Goal: Task Accomplishment & Management: Use online tool/utility

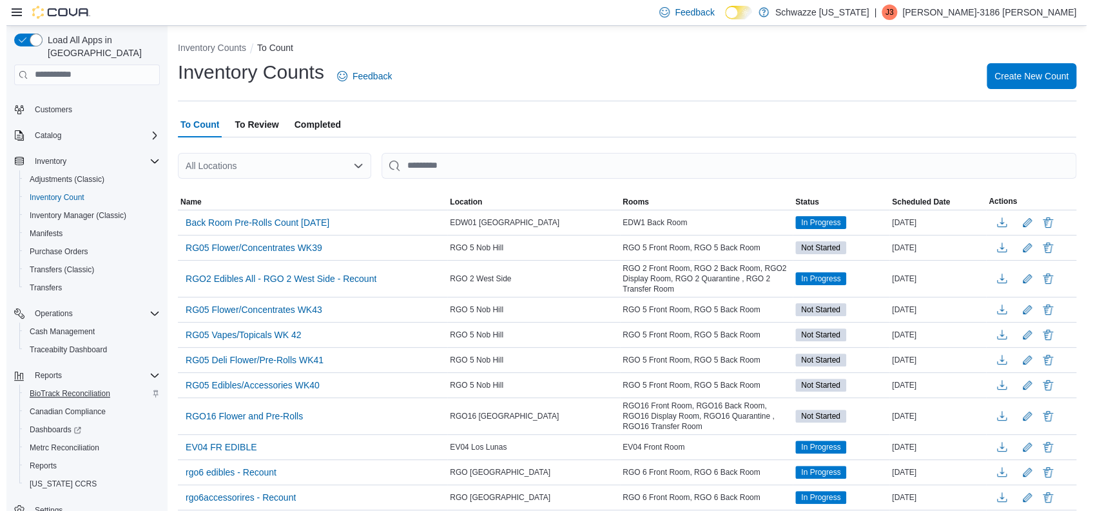
scroll to position [56, 0]
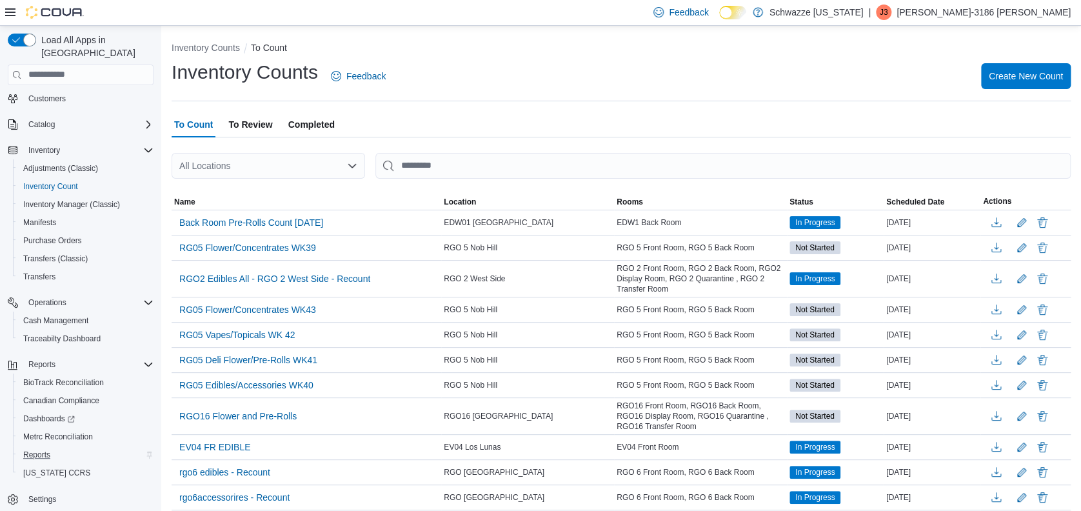
click at [62, 447] on div "Reports" at bounding box center [85, 454] width 135 height 15
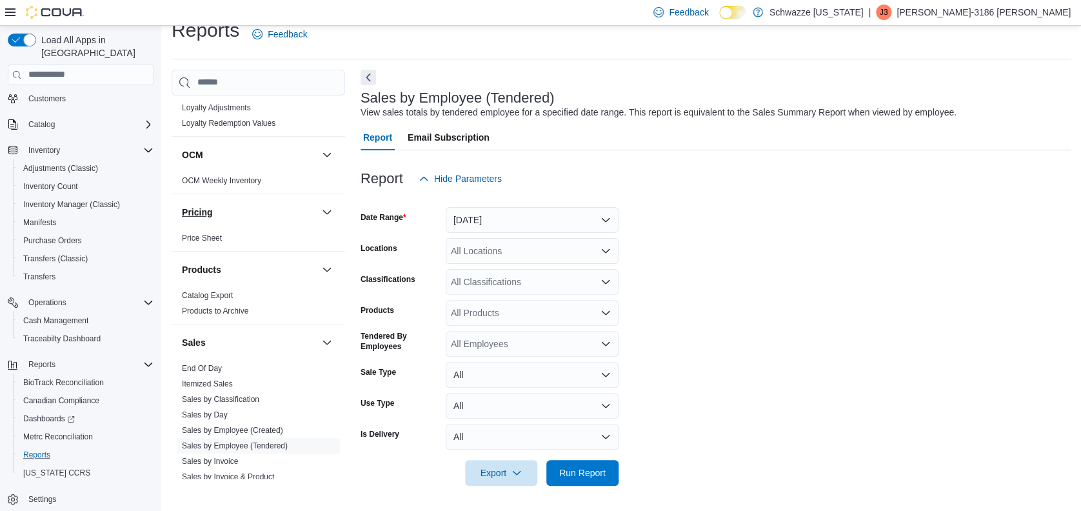
scroll to position [859, 0]
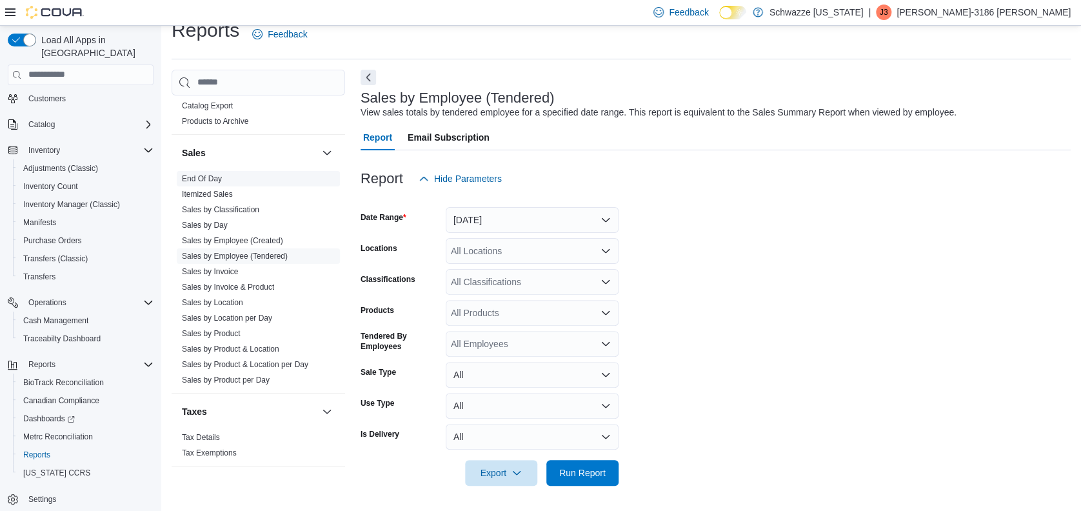
click at [206, 179] on link "End Of Day" at bounding box center [202, 178] width 40 height 9
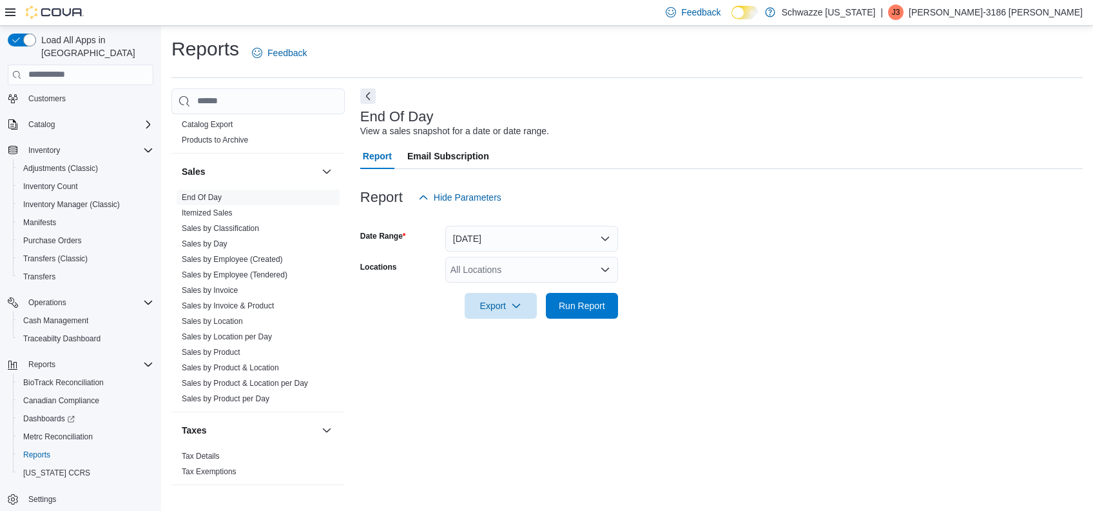
click at [520, 266] on div "All Locations" at bounding box center [532, 270] width 173 height 26
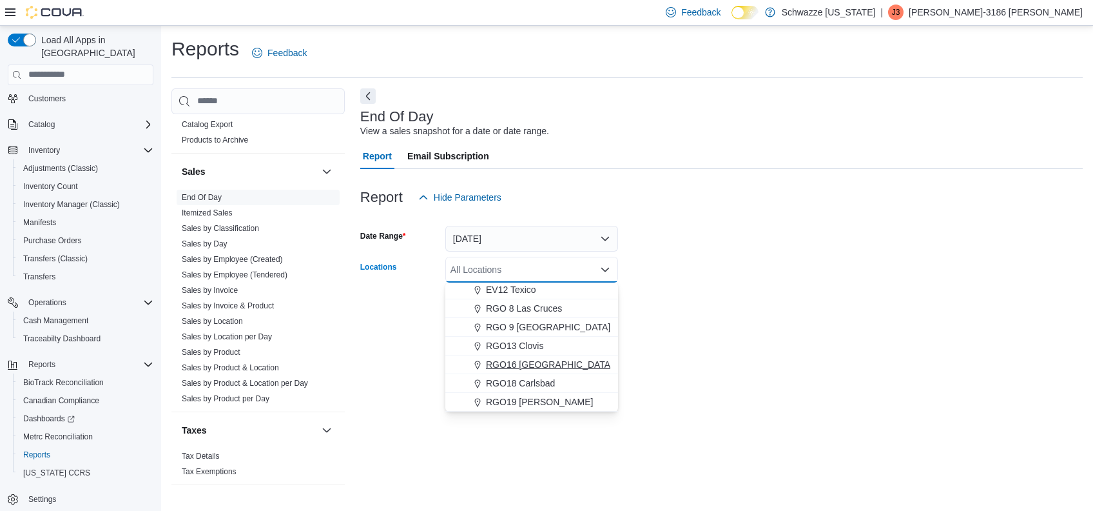
click at [529, 362] on span "RGO16 [GEOGRAPHIC_DATA]" at bounding box center [549, 364] width 127 height 13
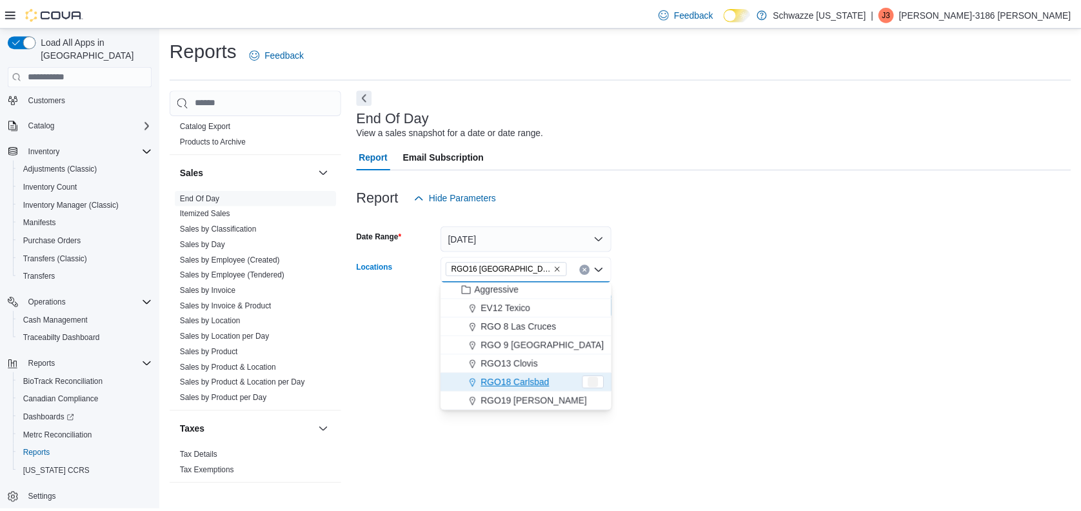
scroll to position [619, 0]
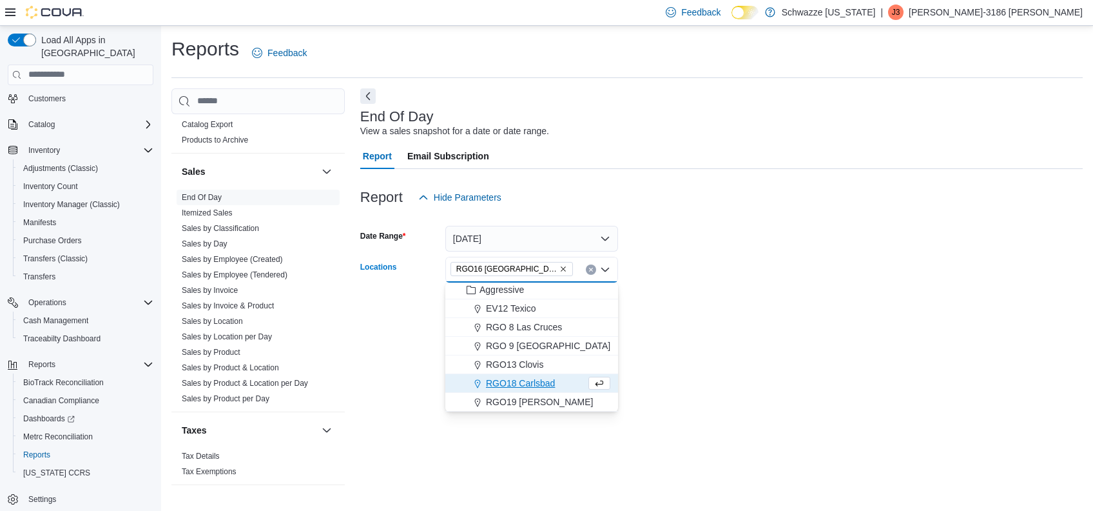
click at [802, 350] on div "End Of Day View a sales snapshot for a date or date range. Report Email Subscri…" at bounding box center [721, 292] width 723 height 409
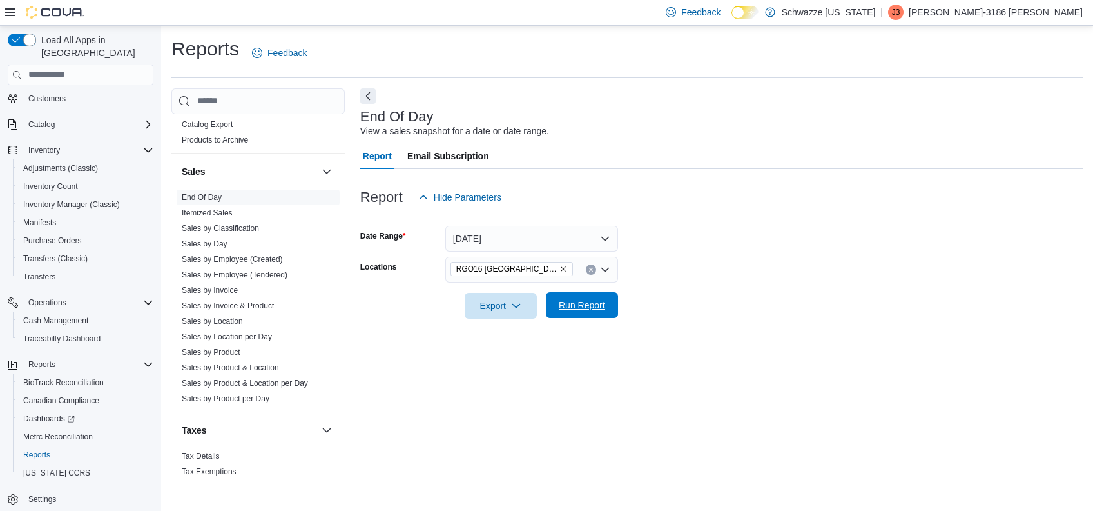
click at [567, 309] on span "Run Report" at bounding box center [582, 305] width 46 height 13
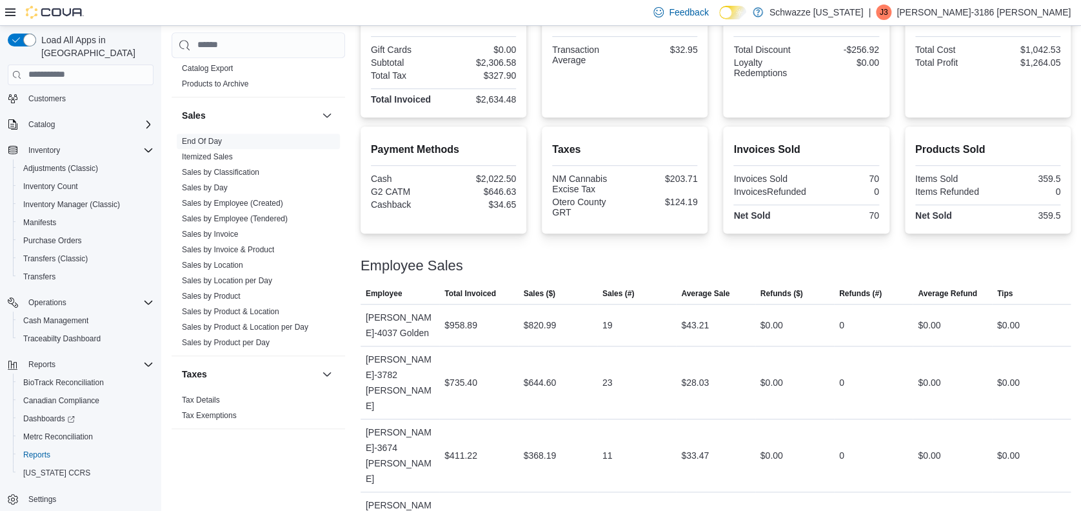
scroll to position [349, 0]
